Goal: Information Seeking & Learning: Learn about a topic

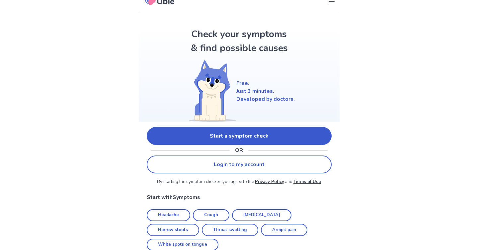
scroll to position [9, 0]
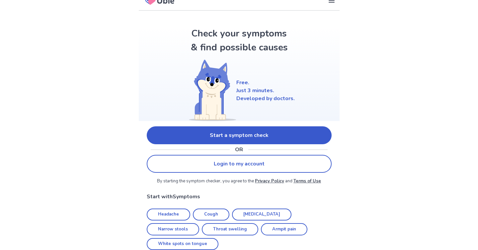
click at [158, 135] on link "Start a symptom check" at bounding box center [239, 135] width 185 height 18
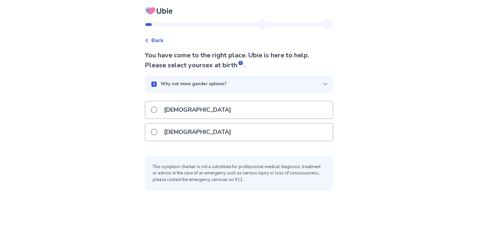
click at [151, 113] on span at bounding box center [154, 109] width 7 height 7
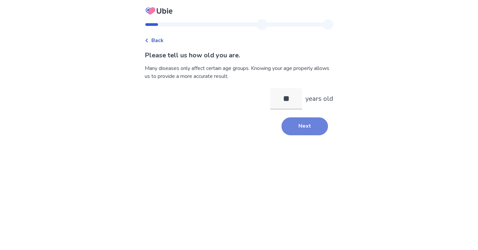
type input "**"
click at [325, 135] on button "Next" at bounding box center [304, 126] width 46 height 18
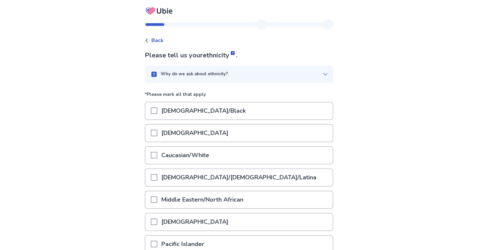
click at [271, 164] on div "Caucasian/White" at bounding box center [238, 155] width 187 height 17
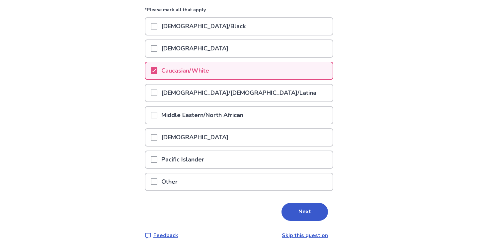
scroll to position [143, 0]
click at [325, 203] on button "Next" at bounding box center [304, 212] width 46 height 18
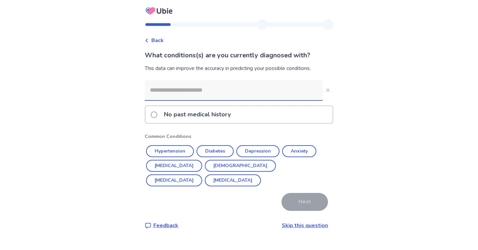
click at [315, 100] on input at bounding box center [234, 90] width 178 height 20
click at [305, 157] on button "Anxiety" at bounding box center [299, 151] width 34 height 12
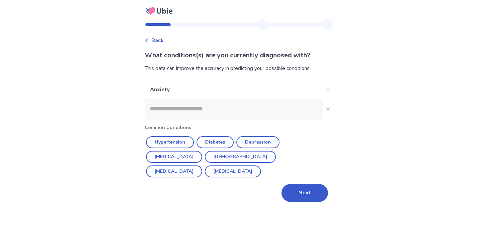
click at [305, 119] on input at bounding box center [234, 109] width 178 height 20
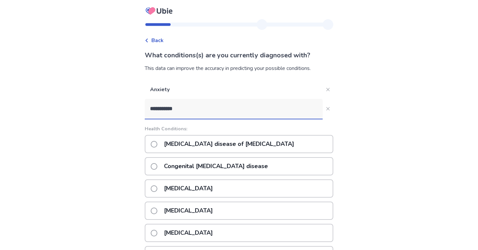
type input "**********"
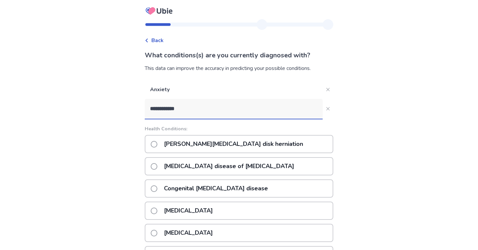
click at [263, 153] on p "[PERSON_NAME][MEDICAL_DATA] disk herniation" at bounding box center [233, 144] width 147 height 17
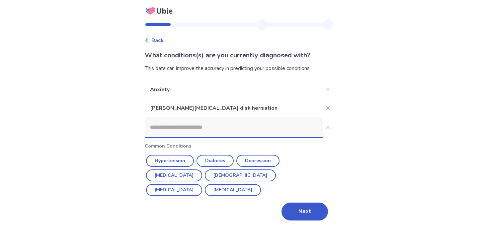
click at [255, 137] on input at bounding box center [234, 127] width 178 height 20
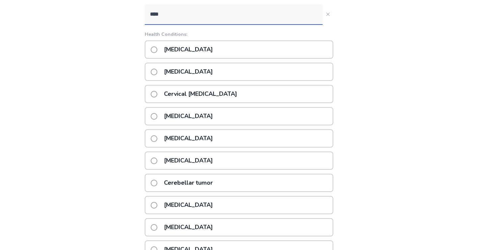
scroll to position [112, 0]
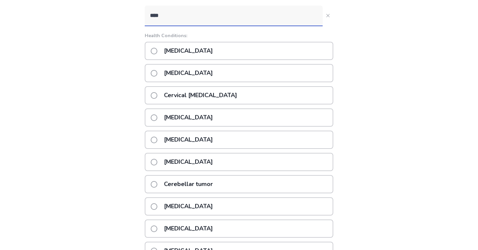
type input "****"
click at [151, 77] on span at bounding box center [154, 73] width 7 height 7
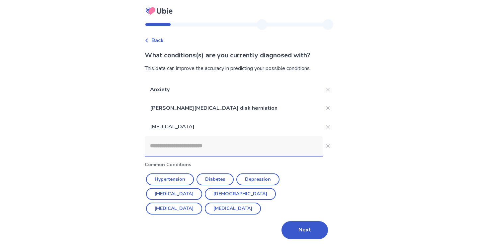
click at [145, 140] on input at bounding box center [234, 146] width 178 height 20
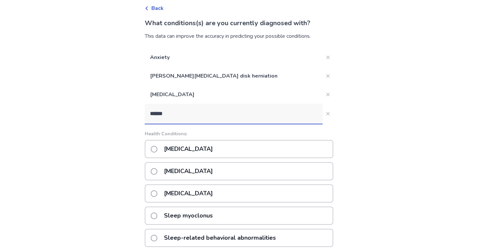
type input "*****"
click at [151, 153] on span at bounding box center [154, 149] width 7 height 7
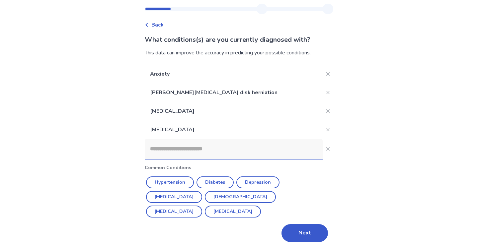
click at [145, 159] on input at bounding box center [234, 149] width 178 height 20
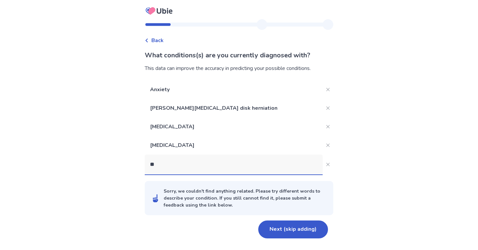
type input "*"
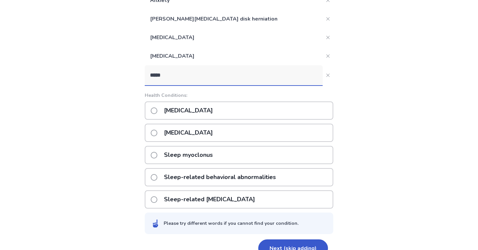
scroll to position [85, 0]
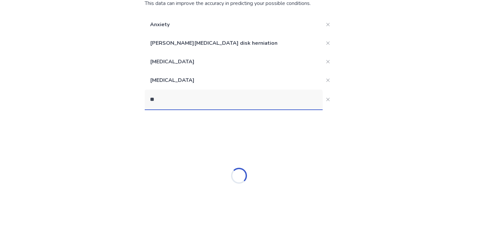
type input "*"
type input "*****"
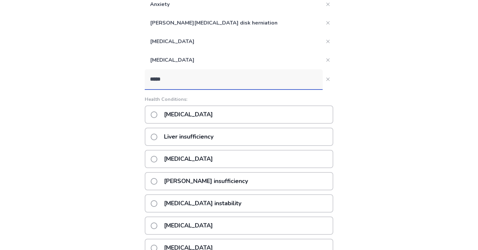
click at [160, 123] on p "Insomnia" at bounding box center [188, 114] width 57 height 17
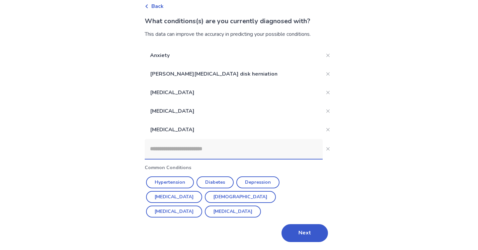
scroll to position [79, 0]
click at [146, 140] on input at bounding box center [234, 149] width 178 height 20
click at [328, 232] on button "Next" at bounding box center [304, 233] width 46 height 18
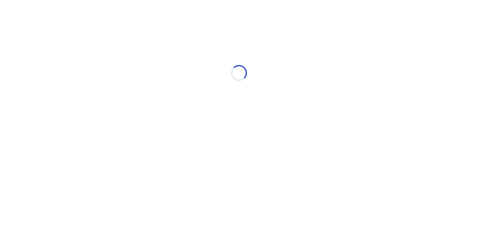
scroll to position [0, 0]
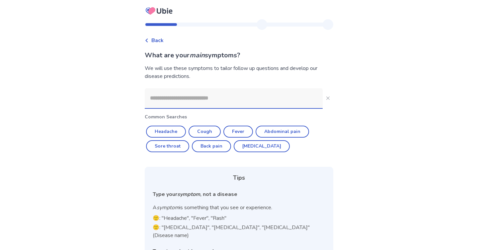
click at [304, 108] on input at bounding box center [234, 98] width 178 height 20
click at [157, 138] on button "Headache" at bounding box center [166, 132] width 40 height 12
type input "********"
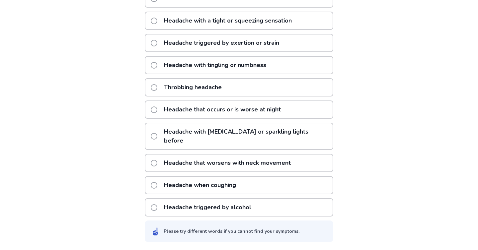
scroll to position [191, 0]
click at [160, 155] on p "Headache that worsens with neck movement" at bounding box center [227, 163] width 135 height 17
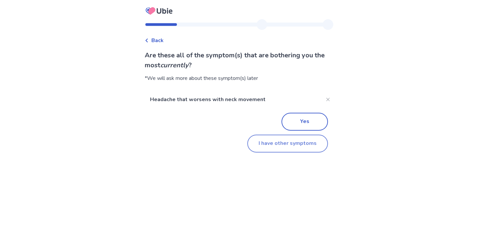
click at [280, 153] on button "I have other symptoms" at bounding box center [287, 144] width 81 height 18
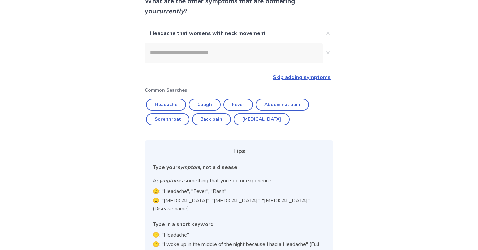
scroll to position [53, 0]
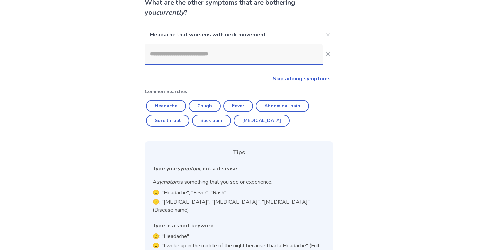
click at [238, 64] on input at bounding box center [234, 54] width 178 height 20
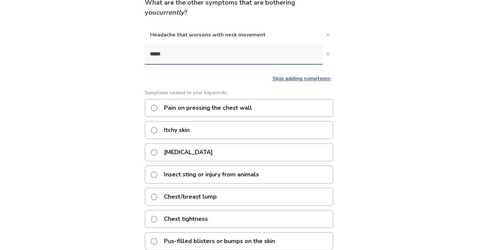
type input "*****"
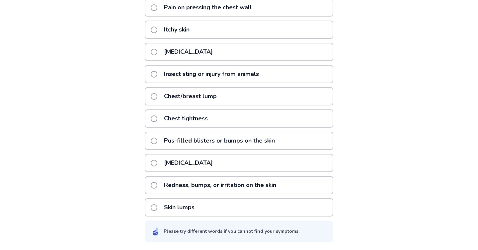
scroll to position [174, 0]
click at [160, 127] on p "Chest tightness" at bounding box center [186, 118] width 52 height 17
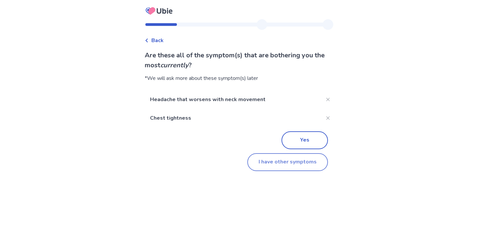
click at [270, 171] on button "I have other symptoms" at bounding box center [287, 162] width 81 height 18
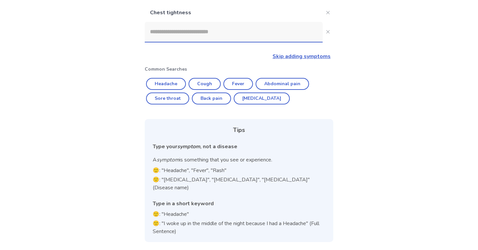
click at [180, 22] on input at bounding box center [234, 32] width 178 height 20
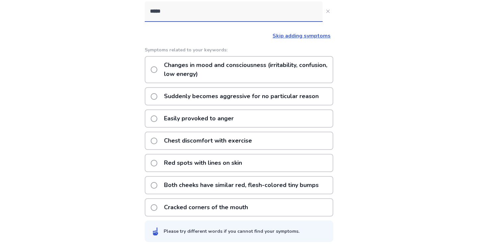
scroll to position [157, 0]
type input "*****"
click at [324, 115] on div "Easily provoked to anger" at bounding box center [239, 118] width 188 height 18
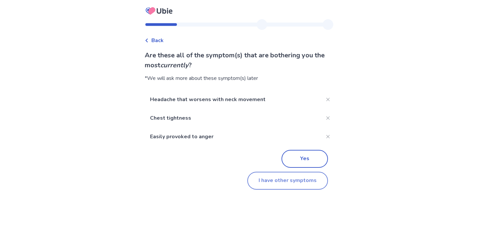
click at [328, 190] on button "I have other symptoms" at bounding box center [287, 181] width 81 height 18
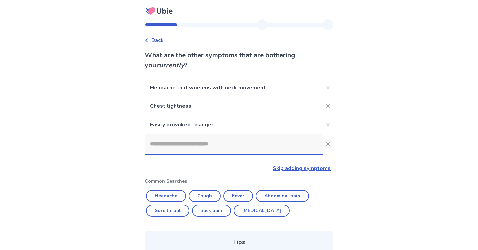
scroll to position [157, 0]
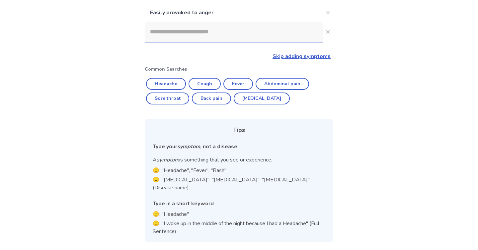
click at [241, 22] on input at bounding box center [234, 32] width 178 height 20
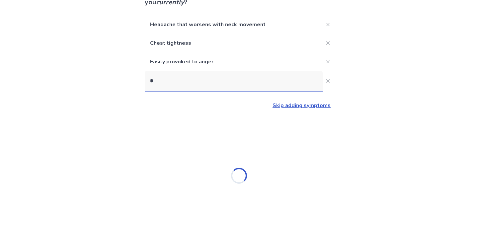
scroll to position [93, 0]
type input "****"
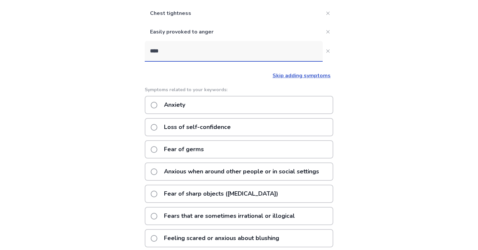
scroll to position [157, 0]
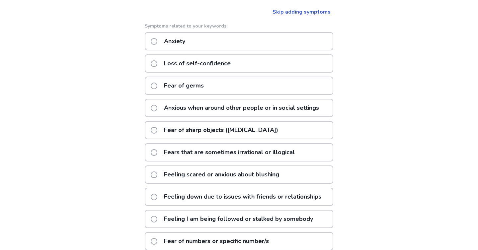
click at [193, 72] on p "Loss of self-confidence" at bounding box center [197, 63] width 75 height 17
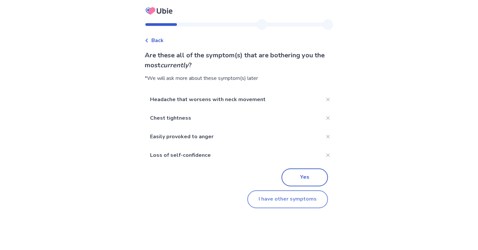
click at [277, 208] on button "I have other symptoms" at bounding box center [287, 199] width 81 height 18
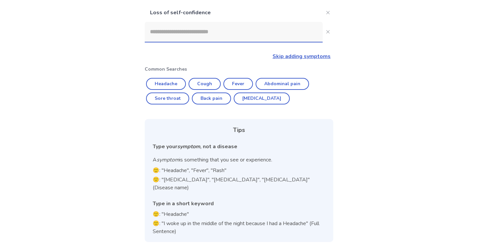
click at [254, 42] on input at bounding box center [234, 32] width 178 height 20
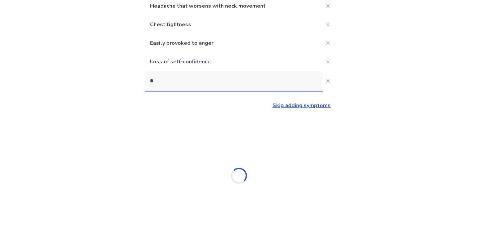
scroll to position [116, 0]
type input "****"
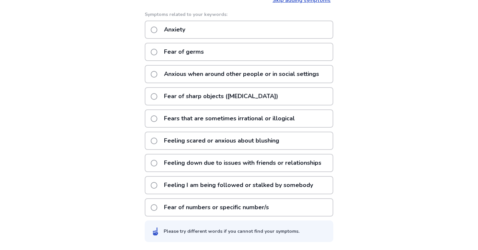
scroll to position [272, 0]
click at [317, 177] on p "Feeling I am being followed or stalked by somebody" at bounding box center [238, 185] width 157 height 17
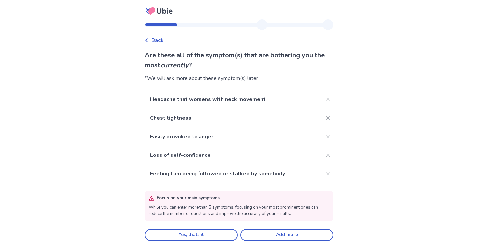
scroll to position [50, 0]
click at [197, 235] on button "Yes, thats it" at bounding box center [191, 235] width 93 height 12
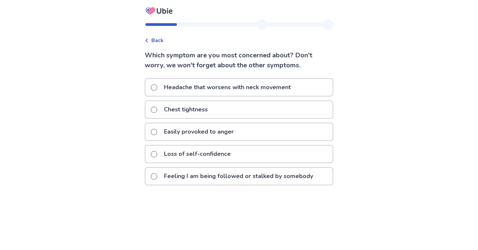
click at [160, 140] on p "Easily provoked to anger" at bounding box center [199, 131] width 78 height 17
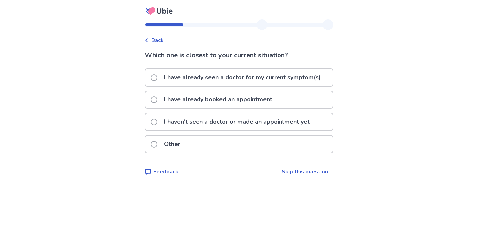
click at [160, 130] on p "I haven't seen a doctor or made an appointment yet" at bounding box center [237, 121] width 154 height 17
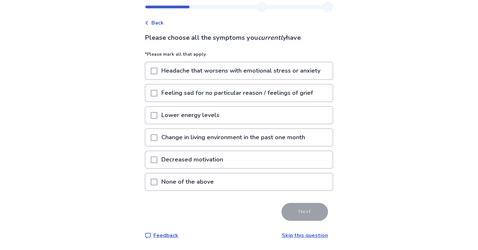
scroll to position [35, 0]
click at [151, 163] on span at bounding box center [154, 160] width 7 height 7
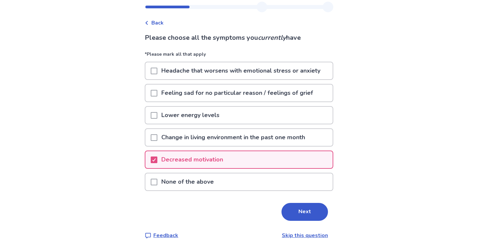
click at [151, 118] on span at bounding box center [154, 115] width 7 height 7
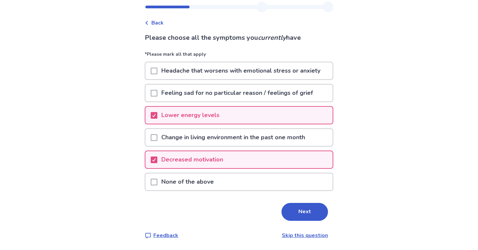
click at [151, 94] on span at bounding box center [154, 93] width 7 height 7
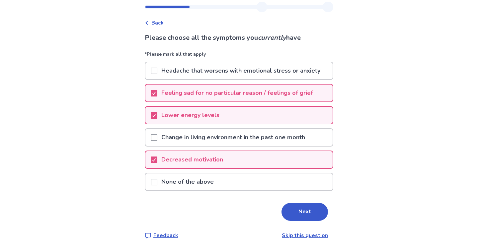
click at [151, 68] on span at bounding box center [154, 71] width 7 height 7
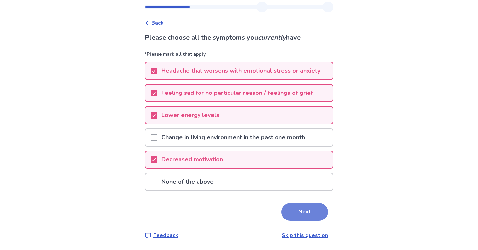
click at [315, 221] on button "Next" at bounding box center [304, 212] width 46 height 18
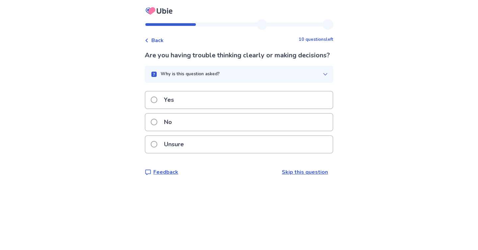
click at [249, 108] on div "Yes" at bounding box center [238, 100] width 187 height 17
click at [160, 108] on p "Yes" at bounding box center [169, 100] width 18 height 17
click at [164, 153] on p "Unsure" at bounding box center [174, 144] width 28 height 17
click at [160, 108] on p "Yes" at bounding box center [169, 100] width 18 height 17
click at [160, 131] on p "No" at bounding box center [168, 122] width 16 height 17
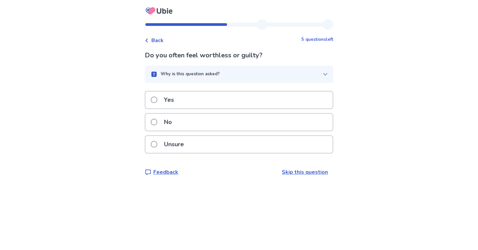
click at [160, 108] on p "Yes" at bounding box center [169, 100] width 18 height 17
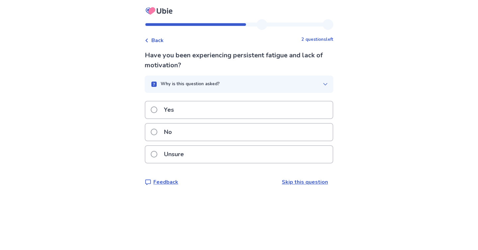
click at [160, 118] on p "Yes" at bounding box center [169, 110] width 18 height 17
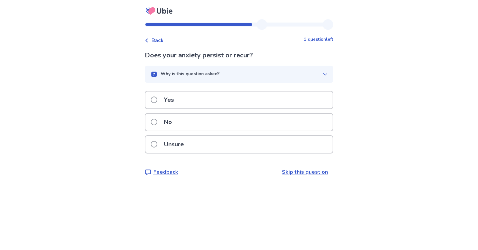
click at [160, 108] on p "Yes" at bounding box center [169, 100] width 18 height 17
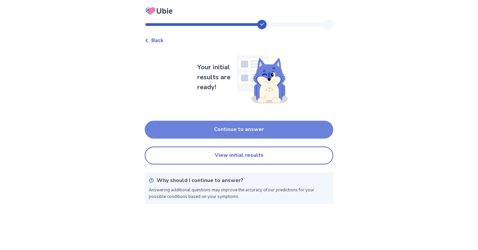
click at [165, 139] on button "Continue to answer" at bounding box center [239, 130] width 188 height 18
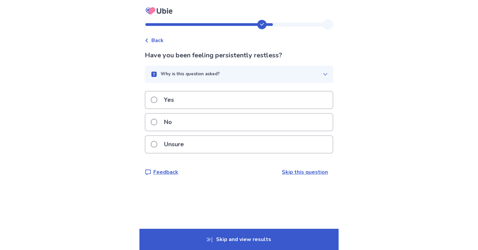
click at [160, 131] on p "No" at bounding box center [168, 122] width 16 height 17
click at [160, 108] on p "Yes" at bounding box center [169, 100] width 18 height 17
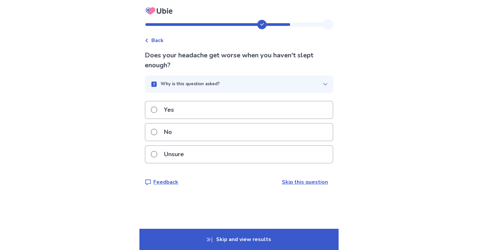
click at [160, 163] on p "Unsure" at bounding box center [174, 154] width 28 height 17
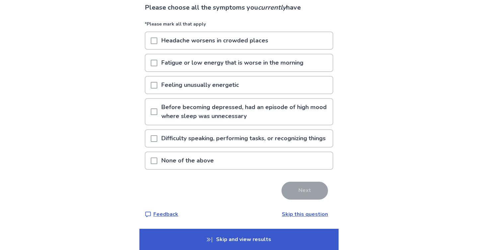
scroll to position [77, 0]
click at [151, 164] on span at bounding box center [154, 161] width 7 height 7
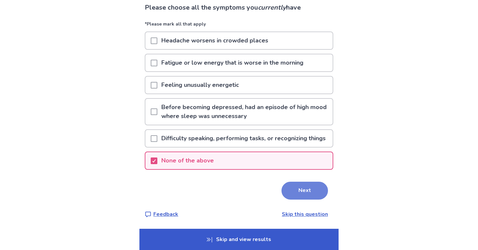
click at [328, 200] on button "Next" at bounding box center [304, 191] width 46 height 18
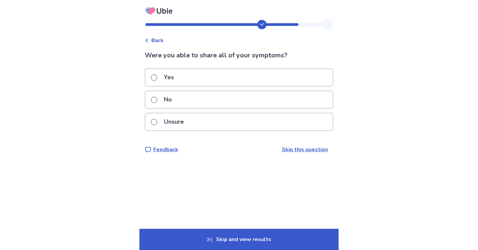
click at [160, 84] on p "Yes" at bounding box center [169, 77] width 18 height 17
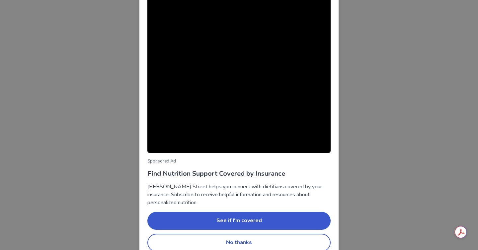
scroll to position [42, 0]
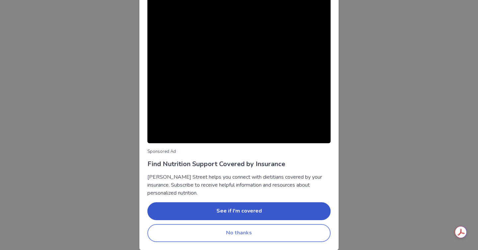
click at [265, 235] on button "No thanks" at bounding box center [238, 233] width 183 height 18
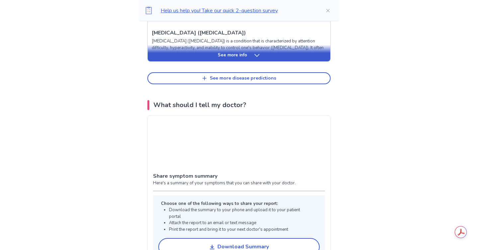
scroll to position [382, 0]
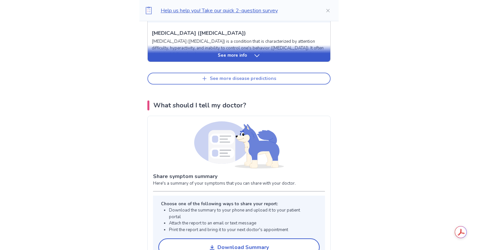
click at [147, 85] on button "See more disease predictions" at bounding box center [238, 79] width 183 height 12
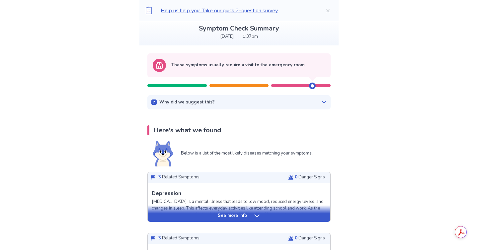
scroll to position [15, 0]
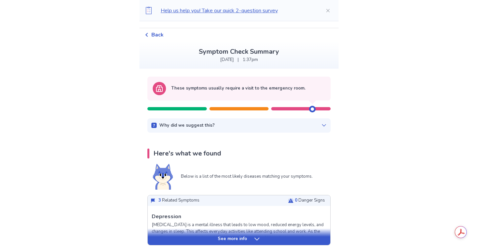
click at [171, 129] on p "Why did we suggest this?" at bounding box center [186, 125] width 55 height 7
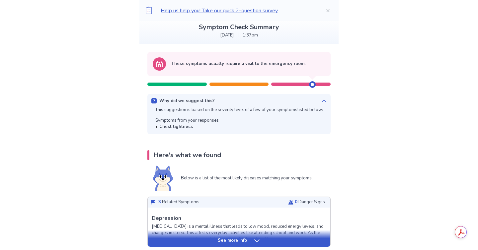
scroll to position [41, 0]
